Goal: Transaction & Acquisition: Purchase product/service

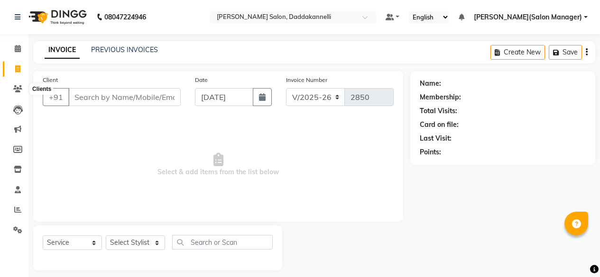
select select "6354"
select select "service"
click at [142, 237] on select "Select Stylist [PERSON_NAME] DINGG SUPPORT [PERSON_NAME] [PERSON_NAME] Salon Ma…" at bounding box center [135, 243] width 59 height 15
select select "64823"
click at [106, 236] on select "Select Stylist [PERSON_NAME] DINGG SUPPORT [PERSON_NAME] [PERSON_NAME] Salon Ma…" at bounding box center [135, 243] width 59 height 15
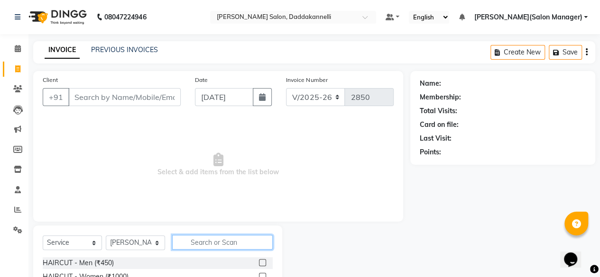
click at [240, 246] on input "text" at bounding box center [222, 242] width 101 height 15
type input "m"
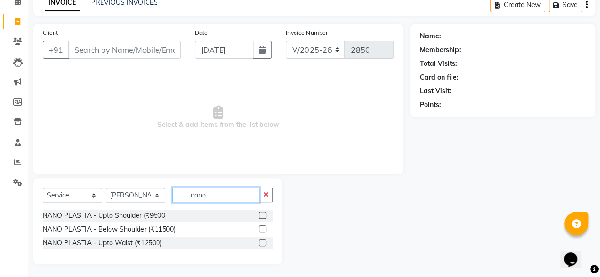
scroll to position [48, 0]
type input "nano"
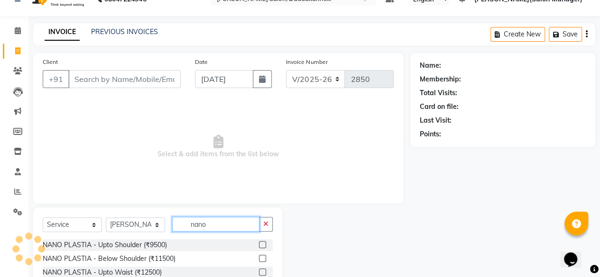
scroll to position [1, 0]
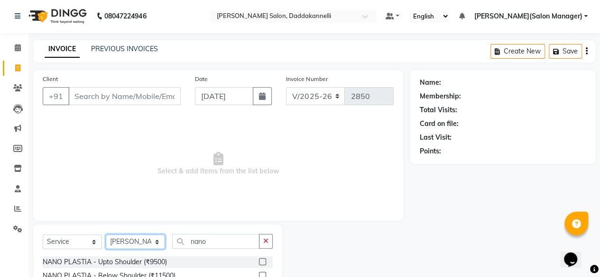
drag, startPoint x: 144, startPoint y: 240, endPoint x: 144, endPoint y: 235, distance: 5.2
click at [144, 240] on select "Select Stylist [PERSON_NAME] DINGG SUPPORT [PERSON_NAME] [PERSON_NAME] Salon Ma…" at bounding box center [135, 242] width 59 height 15
select select "86746"
click at [106, 235] on select "Select Stylist [PERSON_NAME] DINGG SUPPORT [PERSON_NAME] [PERSON_NAME] Salon Ma…" at bounding box center [135, 242] width 59 height 15
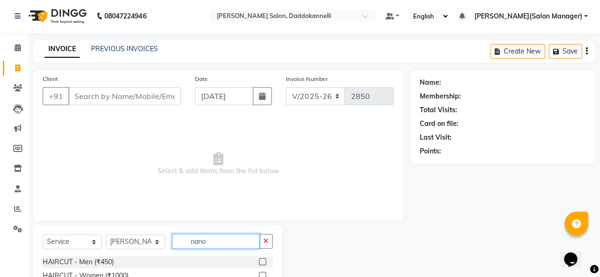
drag, startPoint x: 210, startPoint y: 244, endPoint x: 250, endPoint y: 241, distance: 40.9
click at [210, 244] on input "nano" at bounding box center [215, 241] width 87 height 15
type input "n"
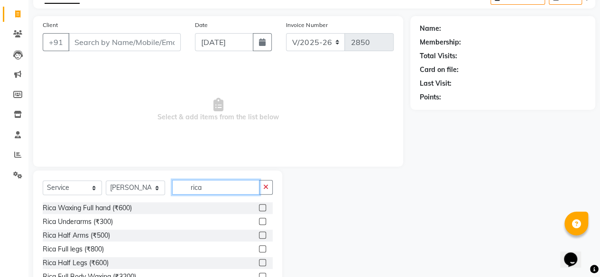
scroll to position [102, 0]
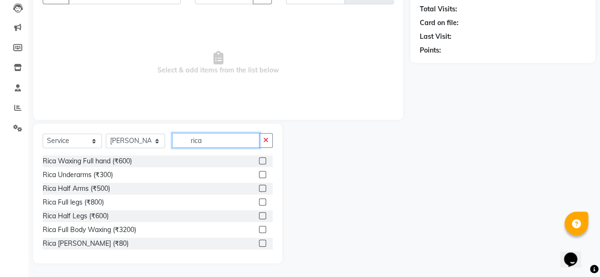
type input "rica"
click at [259, 215] on label at bounding box center [262, 215] width 7 height 7
click at [259, 215] on input "checkbox" at bounding box center [262, 216] width 6 height 6
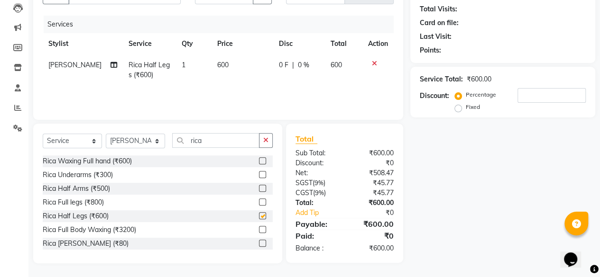
checkbox input "false"
click at [259, 159] on label at bounding box center [262, 160] width 7 height 7
click at [259, 159] on input "checkbox" at bounding box center [262, 161] width 6 height 6
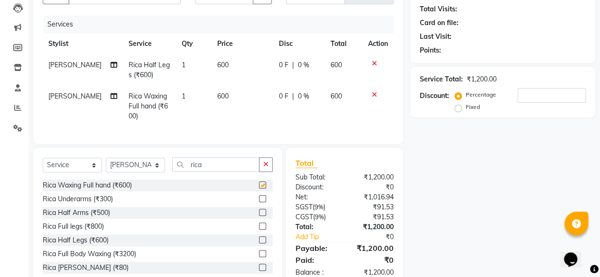
checkbox input "false"
click at [259, 203] on label at bounding box center [262, 198] width 7 height 7
click at [259, 203] on input "checkbox" at bounding box center [262, 199] width 6 height 6
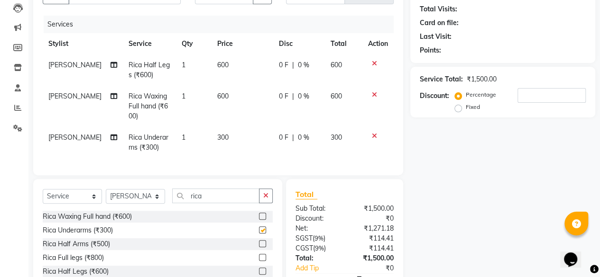
checkbox input "false"
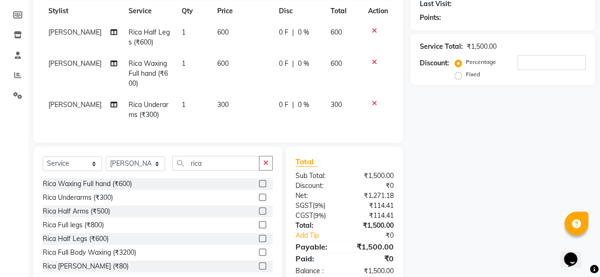
scroll to position [149, 0]
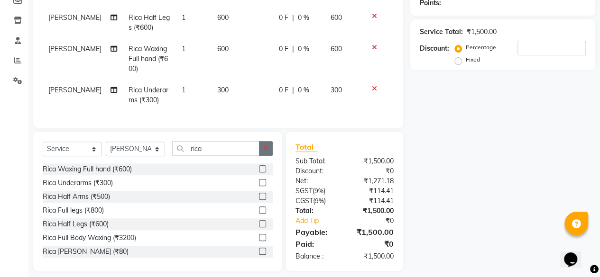
drag, startPoint x: 271, startPoint y: 156, endPoint x: 267, endPoint y: 153, distance: 4.9
click at [270, 154] on button "button" at bounding box center [266, 148] width 14 height 15
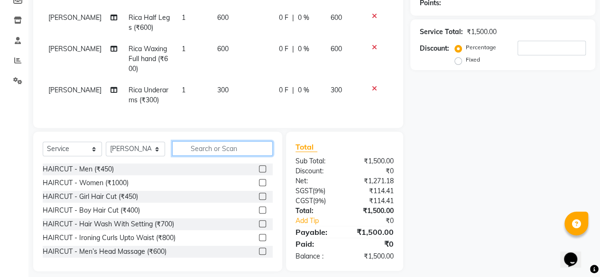
click at [227, 153] on input "text" at bounding box center [222, 148] width 101 height 15
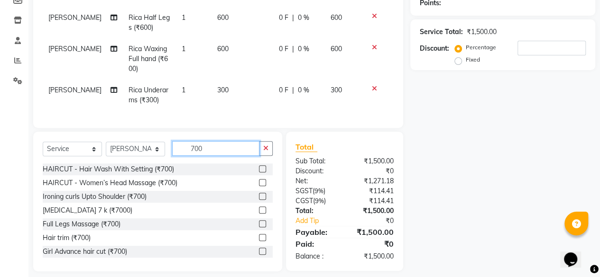
type input "700"
click at [259, 173] on label at bounding box center [262, 169] width 7 height 7
click at [259, 173] on input "checkbox" at bounding box center [262, 169] width 6 height 6
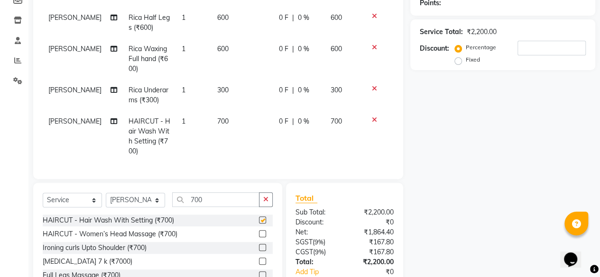
checkbox input "false"
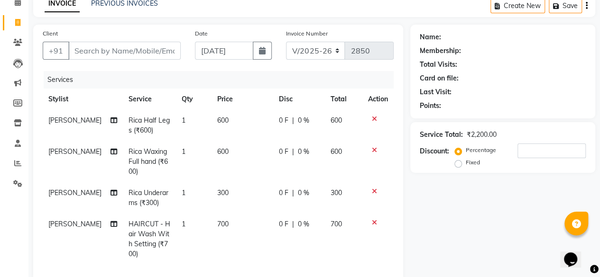
scroll to position [7, 0]
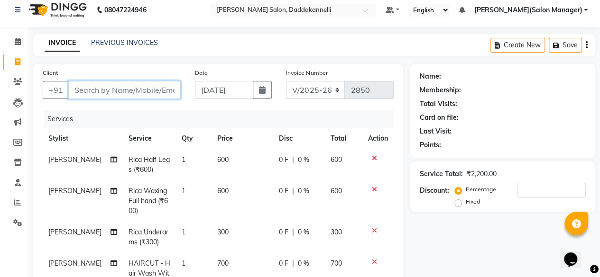
click at [130, 88] on input "Client" at bounding box center [124, 90] width 112 height 18
type input "9"
type input "0"
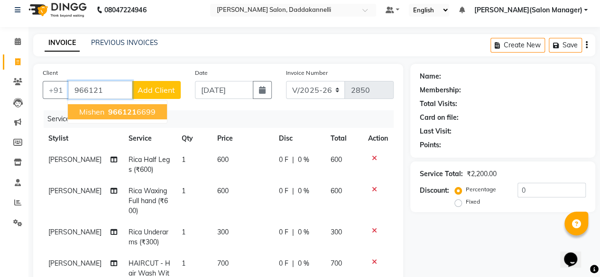
click at [132, 115] on span "966121" at bounding box center [122, 111] width 28 height 9
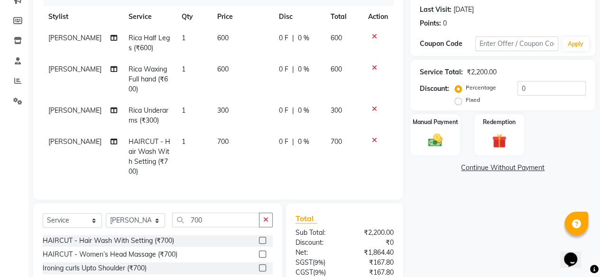
scroll to position [149, 0]
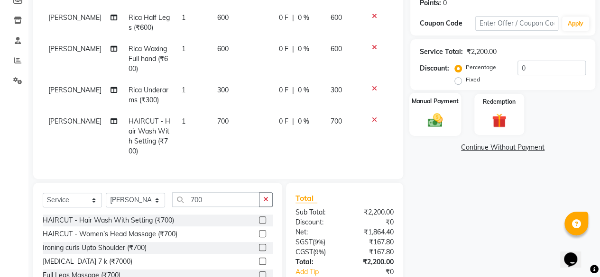
click at [447, 125] on div "Manual Payment" at bounding box center [435, 114] width 52 height 43
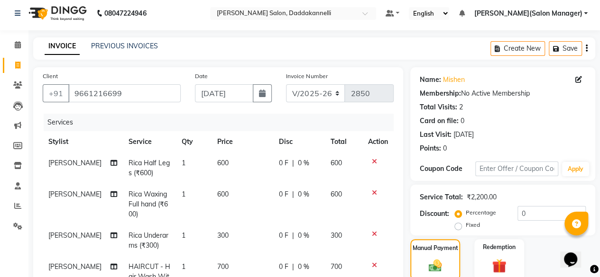
scroll to position [0, 0]
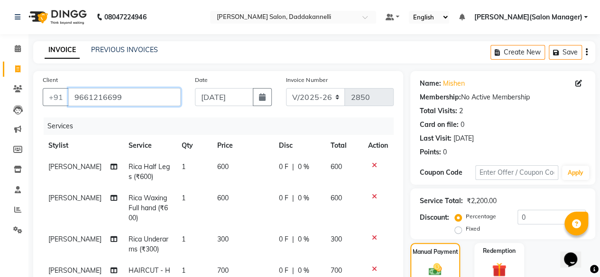
drag, startPoint x: 126, startPoint y: 97, endPoint x: 70, endPoint y: 99, distance: 55.5
click at [70, 99] on input "9661216699" at bounding box center [124, 97] width 112 height 18
click at [155, 97] on input "9661216699" at bounding box center [124, 97] width 112 height 18
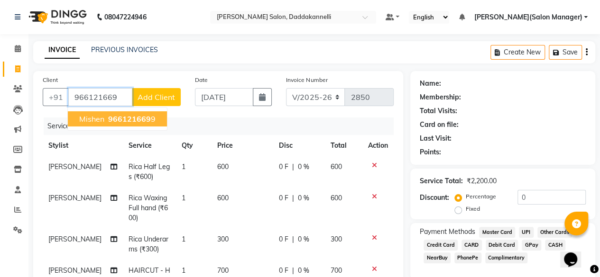
click at [126, 116] on span "966121669" at bounding box center [129, 118] width 43 height 9
type input "9661216699"
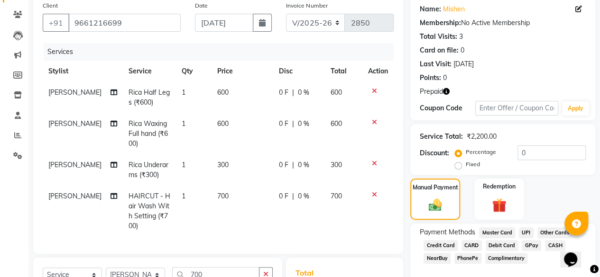
scroll to position [216, 0]
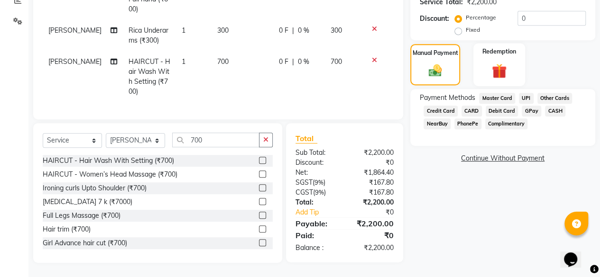
click at [484, 60] on div "Redemption" at bounding box center [499, 64] width 52 height 43
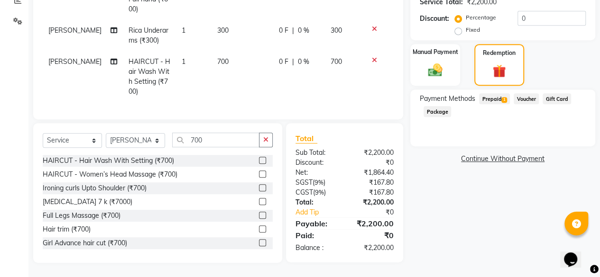
click at [503, 97] on span "1" at bounding box center [503, 100] width 5 height 6
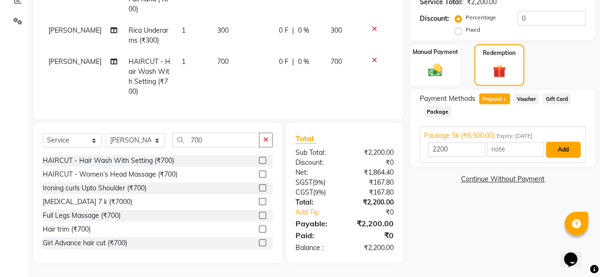
click at [558, 143] on button "Add" at bounding box center [563, 150] width 35 height 16
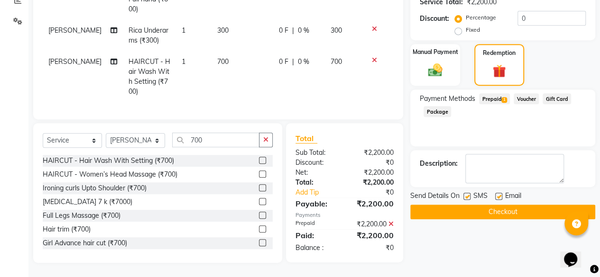
click at [486, 205] on button "Checkout" at bounding box center [502, 212] width 185 height 15
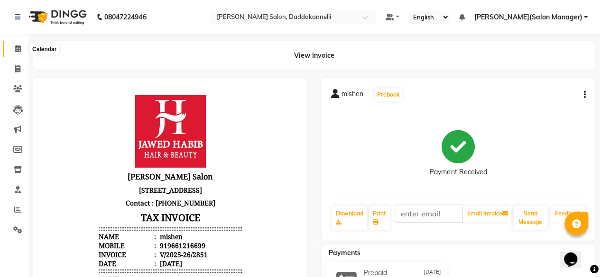
click at [19, 50] on icon at bounding box center [18, 48] width 6 height 7
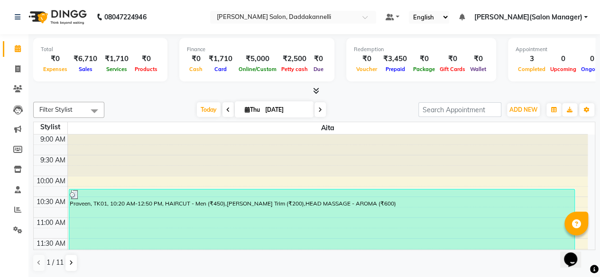
click at [312, 89] on span at bounding box center [314, 91] width 10 height 10
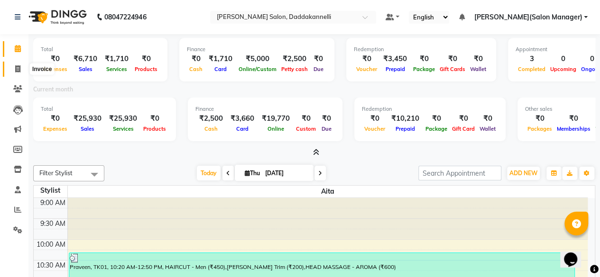
click at [19, 69] on icon at bounding box center [17, 68] width 5 height 7
select select "service"
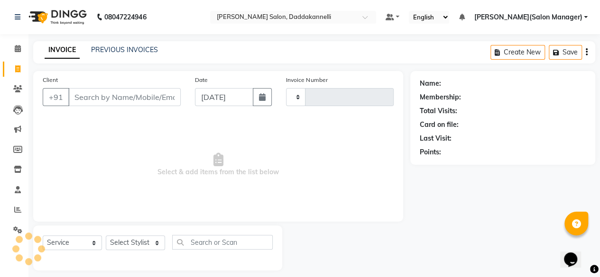
scroll to position [2, 0]
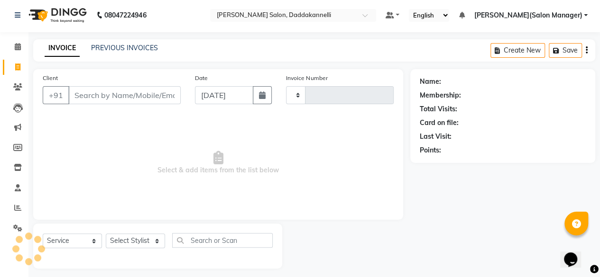
type input "2852"
select select "6354"
click at [20, 49] on icon at bounding box center [18, 46] width 6 height 7
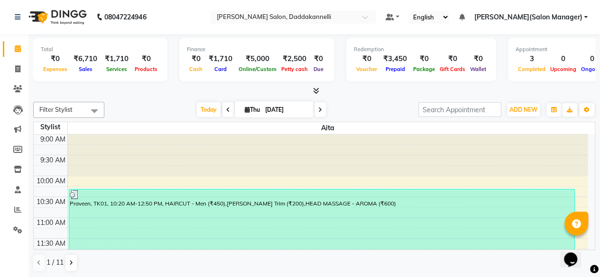
click at [315, 92] on icon at bounding box center [316, 90] width 6 height 7
click at [17, 69] on icon at bounding box center [17, 68] width 5 height 7
select select "service"
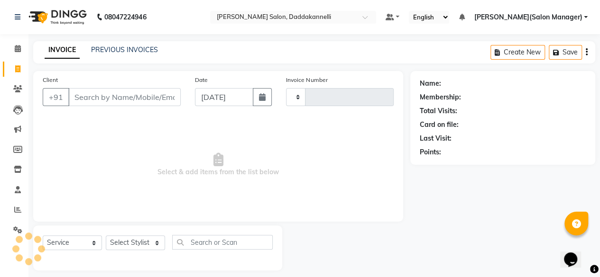
type input "2850"
select select "6354"
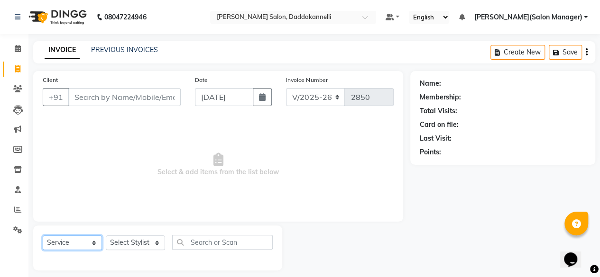
click at [73, 240] on select "Select Service Product Membership Package Voucher Prepaid Gift Card" at bounding box center [72, 243] width 59 height 15
select select "P"
click at [43, 236] on select "Select Service Product Membership Package Voucher Prepaid Gift Card" at bounding box center [72, 243] width 59 height 15
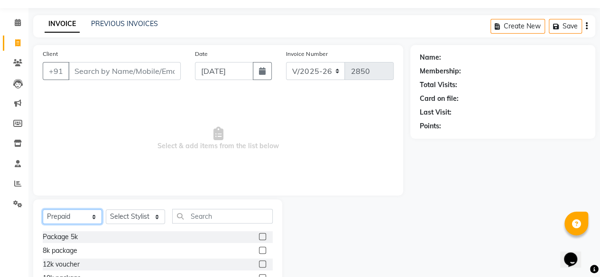
scroll to position [47, 0]
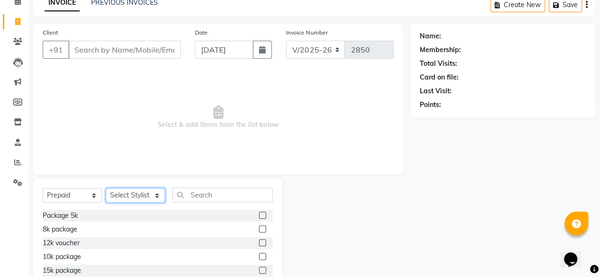
click at [146, 194] on select "Select Stylist [PERSON_NAME] DINGG SUPPORT [PERSON_NAME] [PERSON_NAME] Salon Ma…" at bounding box center [135, 195] width 59 height 15
select select "64823"
click at [106, 188] on select "Select Stylist [PERSON_NAME] DINGG SUPPORT [PERSON_NAME] [PERSON_NAME] Salon Ma…" at bounding box center [135, 195] width 59 height 15
click at [259, 215] on label at bounding box center [262, 215] width 7 height 7
click at [259, 215] on input "checkbox" at bounding box center [262, 216] width 6 height 6
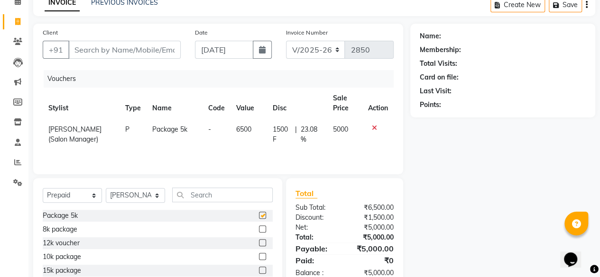
scroll to position [12, 0]
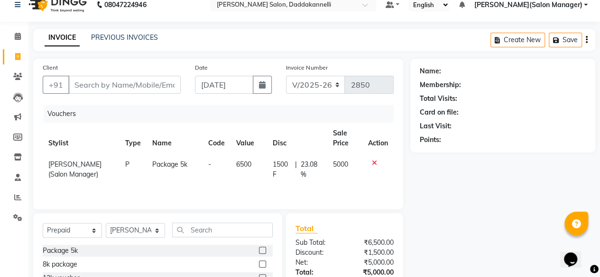
checkbox input "false"
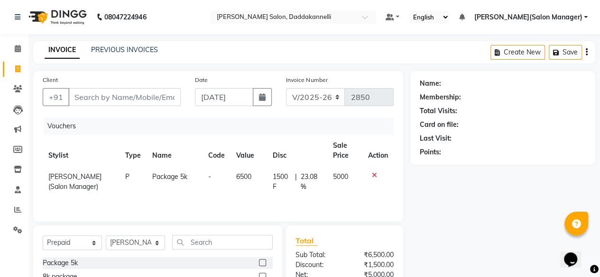
click at [145, 102] on div "Client +91" at bounding box center [112, 94] width 152 height 39
click at [138, 93] on input "Client" at bounding box center [124, 97] width 112 height 18
click at [135, 100] on input "Client" at bounding box center [124, 97] width 112 height 18
paste input "9661216699"
type input "9661216699"
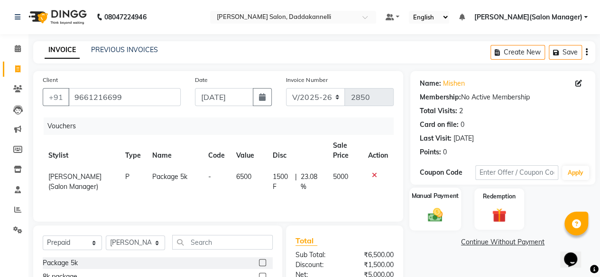
click at [457, 201] on div "Manual Payment" at bounding box center [435, 209] width 52 height 43
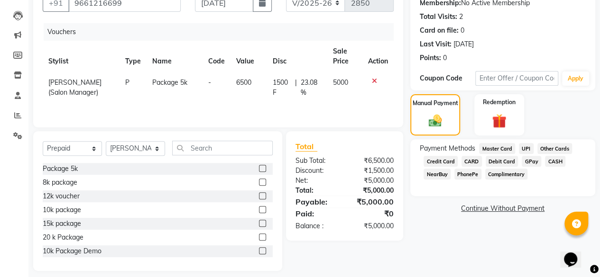
scroll to position [95, 0]
click at [523, 147] on span "UPI" at bounding box center [526, 148] width 15 height 11
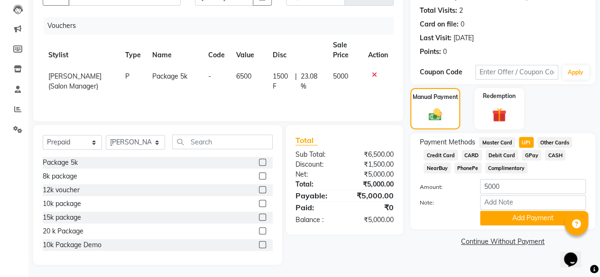
scroll to position [102, 0]
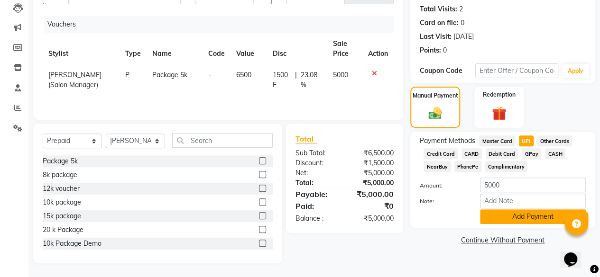
click at [504, 212] on button "Add Payment" at bounding box center [533, 217] width 106 height 15
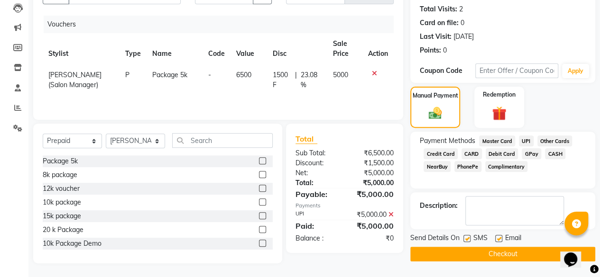
click at [482, 256] on button "Checkout" at bounding box center [502, 254] width 185 height 15
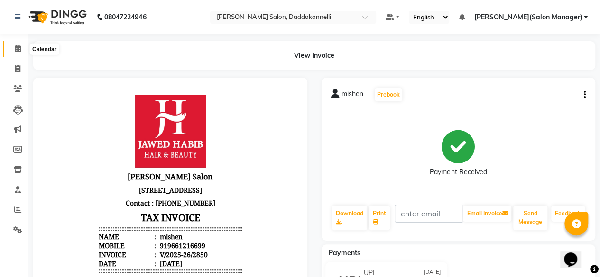
click at [16, 49] on icon at bounding box center [18, 48] width 6 height 7
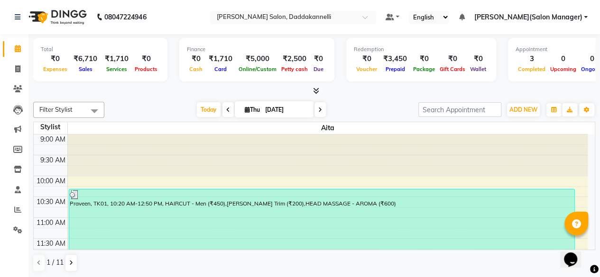
click at [516, 74] on div "Completed" at bounding box center [532, 69] width 32 height 10
click at [311, 89] on span at bounding box center [314, 91] width 10 height 10
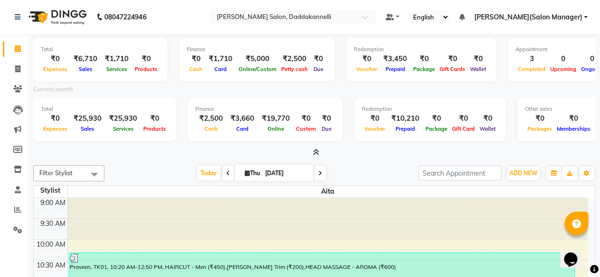
click at [545, 136] on div "Other sales ₹0 Packages ₹0 Memberships ₹0 Vouchers ₹10,000 Prepaids ₹0 Gift Car…" at bounding box center [605, 120] width 177 height 44
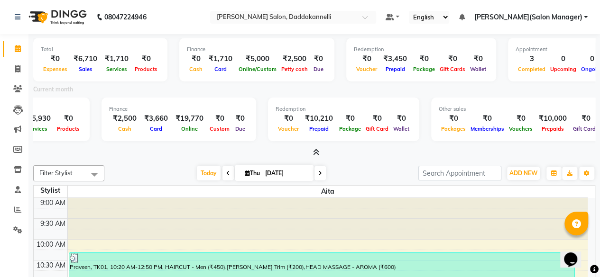
scroll to position [0, 101]
